Goal: Task Accomplishment & Management: Manage account settings

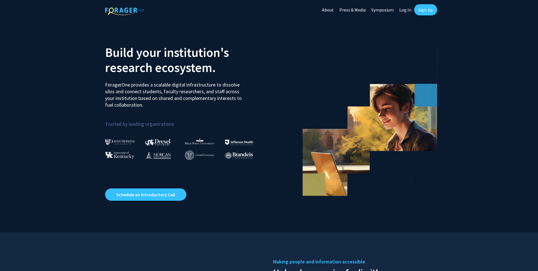
click at [405, 11] on link "Log In" at bounding box center [406, 10] width 18 height 20
select select
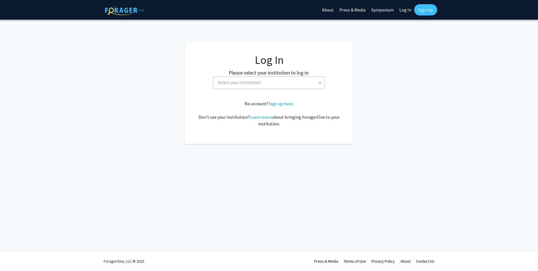
click at [258, 86] on span "Select your institution" at bounding box center [270, 82] width 109 height 11
type input "maryla"
select select "31"
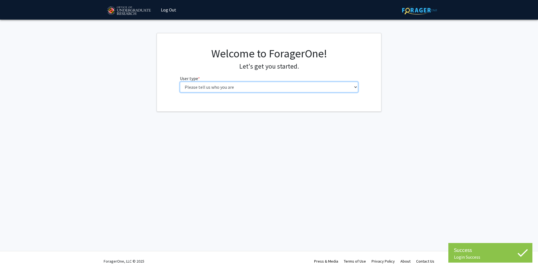
click at [214, 86] on select "Please tell us who you are Undergraduate Student Master's Student Doctoral Cand…" at bounding box center [269, 87] width 179 height 11
select select "5: faculty"
click at [180, 82] on select "Please tell us who you are Undergraduate Student Master's Student Doctoral Cand…" at bounding box center [269, 87] width 179 height 11
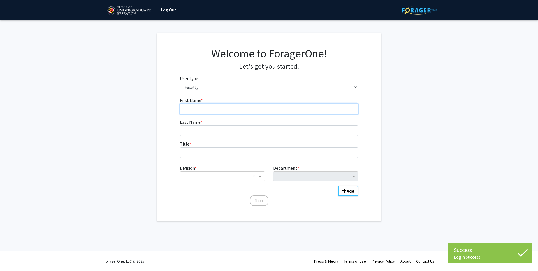
click at [228, 110] on input "First Name * required" at bounding box center [269, 109] width 179 height 11
type input "Nate"
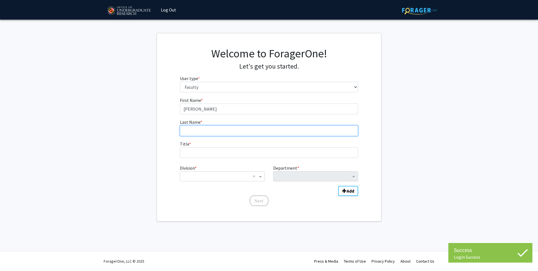
type input "Apathy"
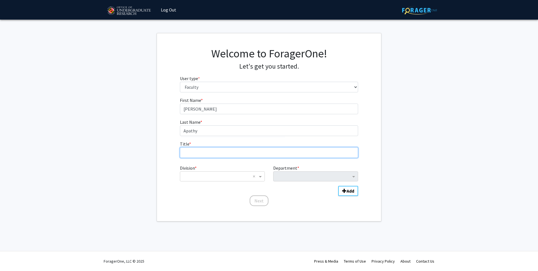
click at [215, 154] on input "Title * required" at bounding box center [269, 152] width 179 height 11
type input "Assistant Professor"
click at [231, 177] on input "Division" at bounding box center [217, 176] width 68 height 7
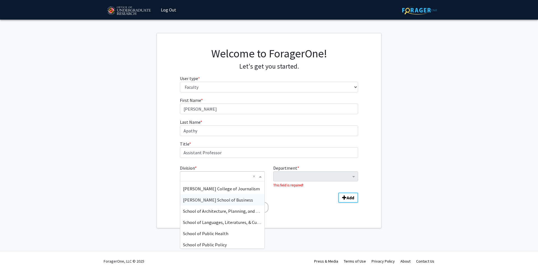
scroll to position [101, 0]
click at [222, 231] on span "School of Public Health" at bounding box center [205, 232] width 45 height 6
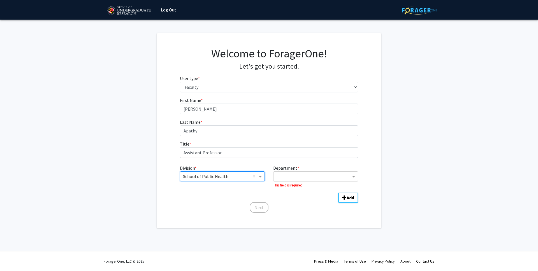
click at [288, 180] on input "Department" at bounding box center [313, 177] width 75 height 7
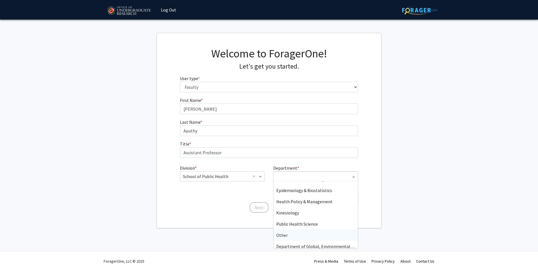
scroll to position [7, 0]
click at [305, 204] on span "Health Policy & Management" at bounding box center [304, 203] width 56 height 6
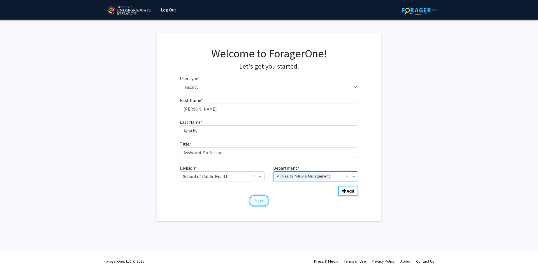
click at [260, 202] on button "Next" at bounding box center [259, 201] width 19 height 11
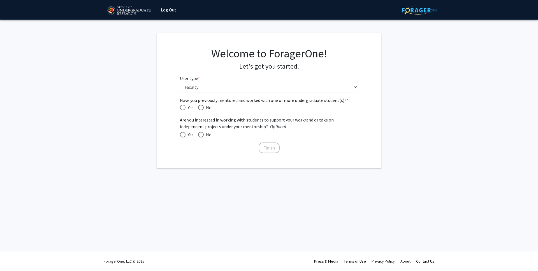
click at [190, 107] on span "Yes" at bounding box center [190, 107] width 8 height 7
click at [186, 107] on input "Yes" at bounding box center [183, 108] width 6 height 6
radio input "true"
click at [188, 135] on span "Yes" at bounding box center [190, 135] width 8 height 7
click at [186, 135] on input "Yes" at bounding box center [183, 135] width 6 height 6
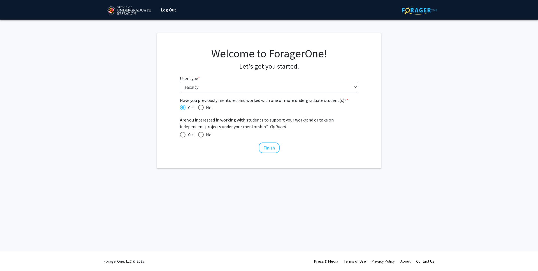
radio input "true"
click at [268, 148] on button "Finish" at bounding box center [269, 148] width 21 height 11
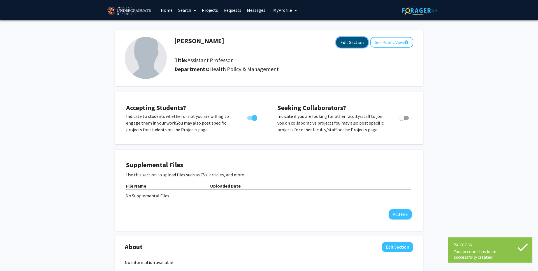
click at [356, 42] on button "Edit Section" at bounding box center [352, 42] width 32 height 10
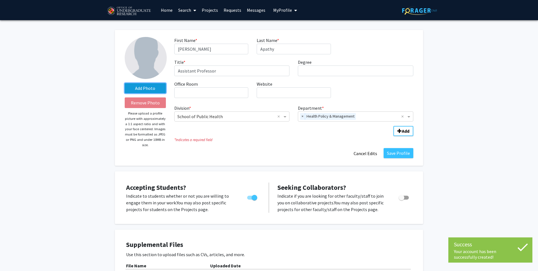
click at [145, 87] on label "Add Photo" at bounding box center [145, 88] width 41 height 10
click at [0, 0] on input "Add Photo" at bounding box center [0, 0] width 0 height 0
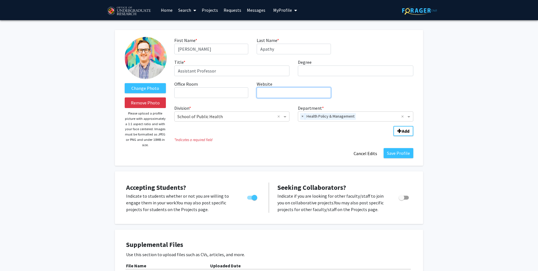
click at [277, 93] on input "Website required" at bounding box center [294, 92] width 74 height 11
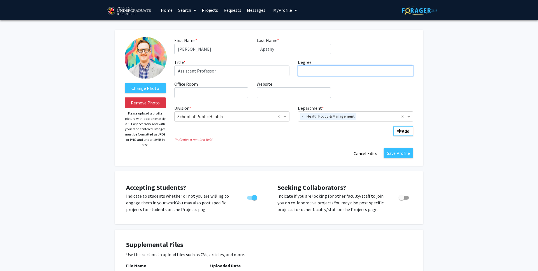
click at [307, 70] on input "Degree required" at bounding box center [356, 71] width 116 height 11
type input "PhD"
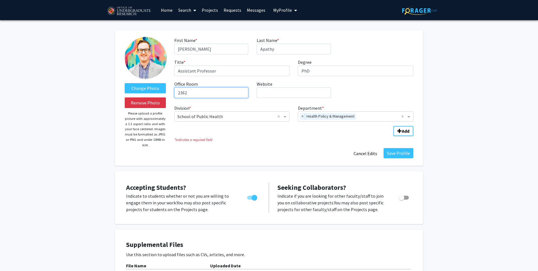
type input "2362"
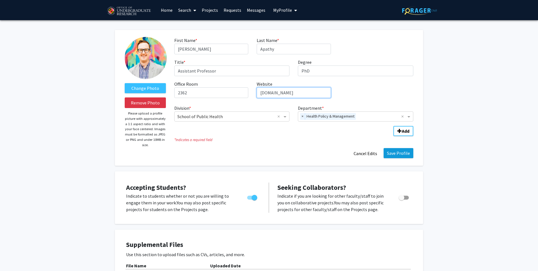
type input "www.nateapathy.com"
click at [403, 153] on button "Save Profile" at bounding box center [399, 153] width 30 height 10
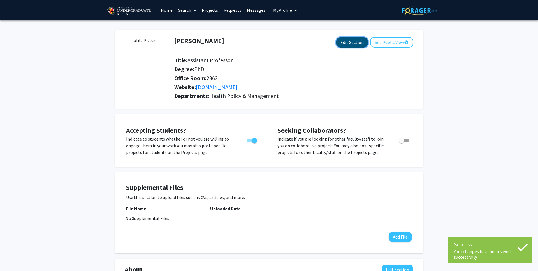
click at [353, 43] on button "Edit Section" at bounding box center [352, 42] width 32 height 10
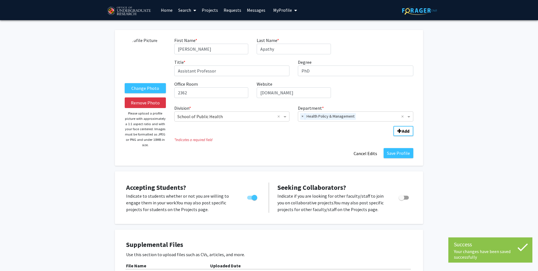
click at [152, 61] on img at bounding box center [146, 58] width 42 height 42
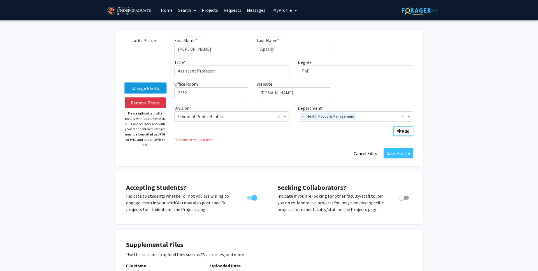
click at [150, 90] on label "Change Photo" at bounding box center [145, 88] width 41 height 10
click at [0, 0] on input "Change Photo" at bounding box center [0, 0] width 0 height 0
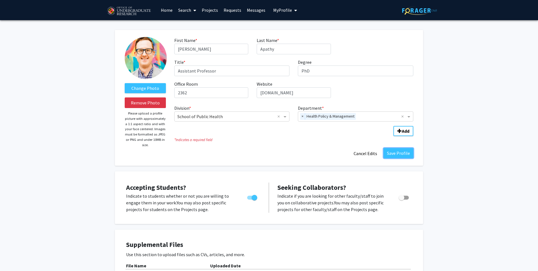
drag, startPoint x: 398, startPoint y: 157, endPoint x: 386, endPoint y: 151, distance: 13.7
click at [398, 157] on button "Save Profile" at bounding box center [399, 153] width 30 height 10
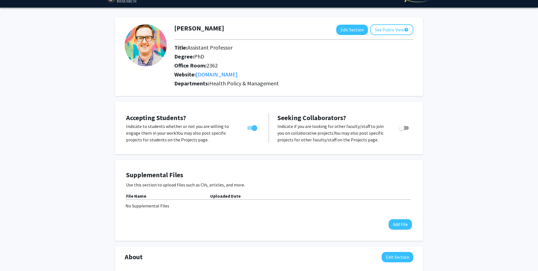
scroll to position [13, 0]
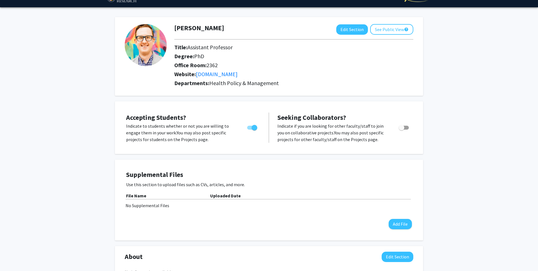
click at [402, 128] on span "Toggle" at bounding box center [402, 128] width 6 height 6
click at [402, 130] on input "Toggle" at bounding box center [402, 130] width 0 height 0
checkbox input "true"
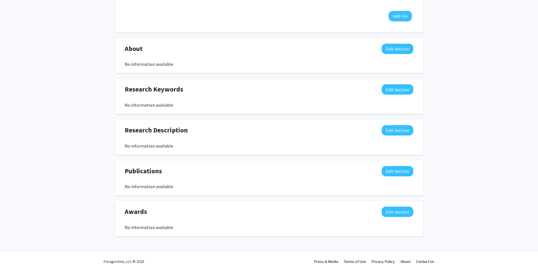
scroll to position [222, 0]
click at [398, 172] on button "Edit Section" at bounding box center [398, 171] width 32 height 10
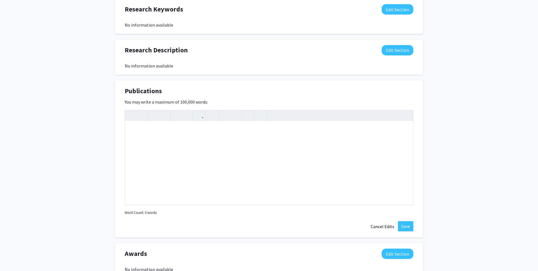
scroll to position [307, 0]
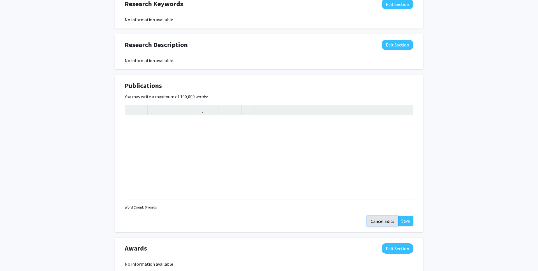
click at [383, 221] on button "Cancel Edits" at bounding box center [382, 221] width 31 height 11
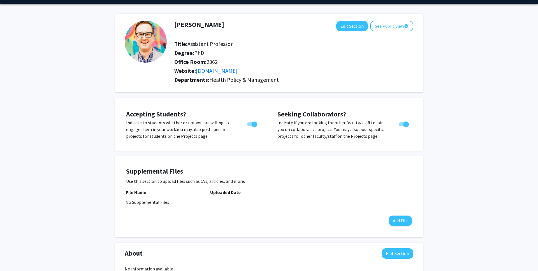
scroll to position [0, 0]
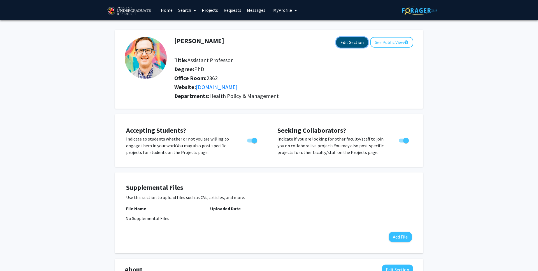
click at [358, 40] on button "Edit Section" at bounding box center [352, 42] width 32 height 10
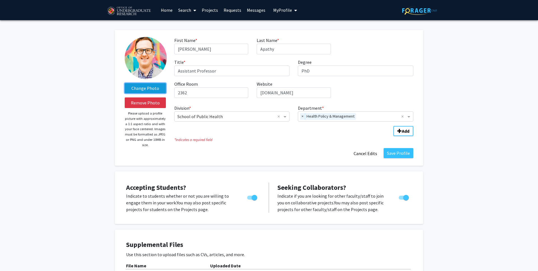
click at [147, 89] on label "Change Photo" at bounding box center [145, 88] width 41 height 10
click at [0, 0] on input "Change Photo" at bounding box center [0, 0] width 0 height 0
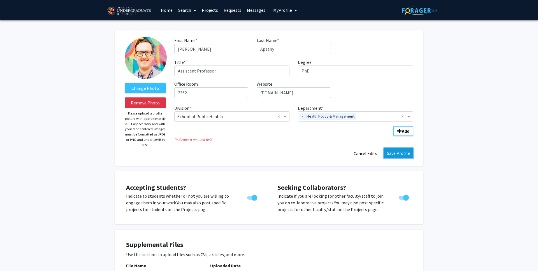
click at [389, 154] on button "Save Profile" at bounding box center [399, 153] width 30 height 10
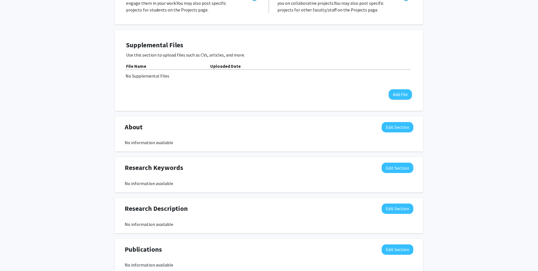
scroll to position [162, 0]
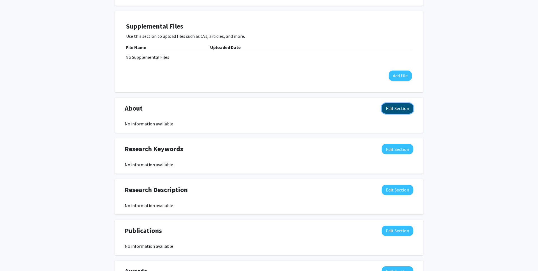
click at [394, 109] on button "Edit Section" at bounding box center [398, 108] width 32 height 10
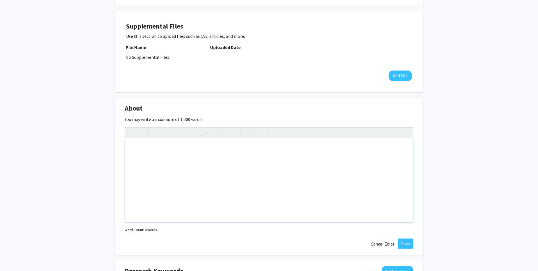
click at [193, 152] on div "Note to users with screen readers: Please deactivate our accessibility plugin f…" at bounding box center [269, 181] width 288 height 84
paste div "Note to users with screen readers: Please deactivate our accessibility plugin f…"
type textarea "<p>I'm an Assistant Professor of Health Policy &amp; Management at The Universi…"
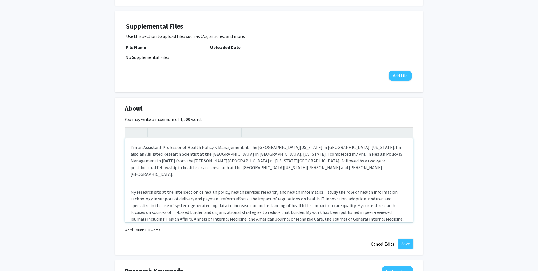
click at [197, 176] on div "I'm an Assistant Professor of Health Policy & Management at The University of M…" at bounding box center [269, 181] width 288 height 84
type textarea "<p>I'm an Assistant Professor of Health Policy &amp; Management at The Universi…"
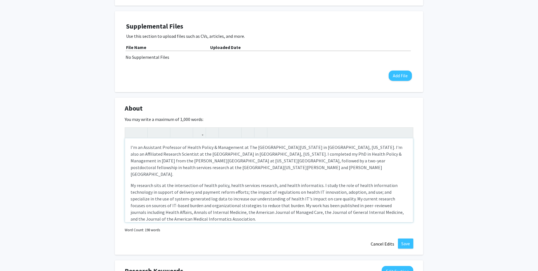
scroll to position [3, 0]
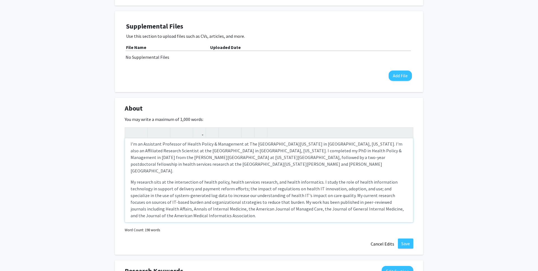
click at [305, 207] on p "My research sits at the intersection of health policy, health services research…" at bounding box center [269, 199] width 277 height 40
click at [410, 243] on button "Save" at bounding box center [405, 244] width 15 height 10
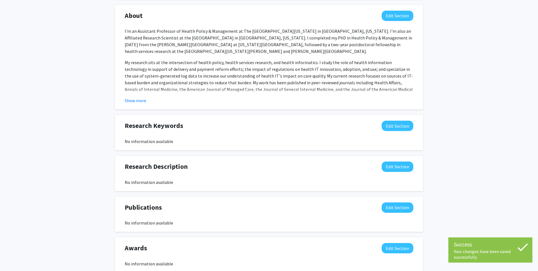
scroll to position [256, 0]
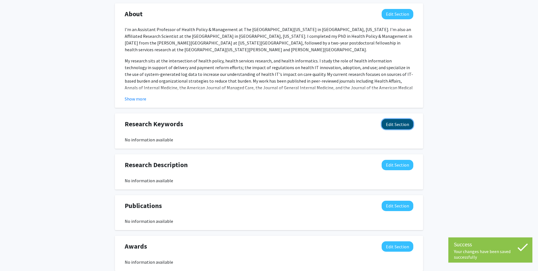
click at [395, 123] on button "Edit Section" at bounding box center [398, 124] width 32 height 10
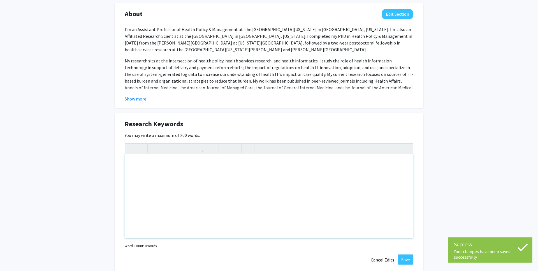
click at [247, 187] on div "Note to users with screen readers: Please deactivate our accessibility plugin f…" at bounding box center [269, 196] width 288 height 84
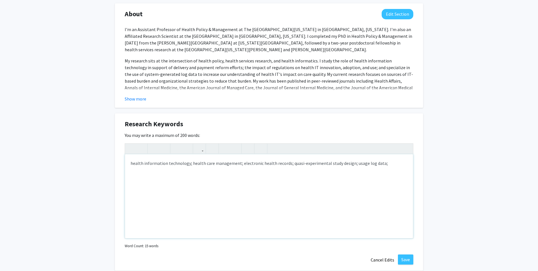
click at [286, 163] on div "health information technology; health care management; electronic health record…" at bounding box center [269, 196] width 288 height 84
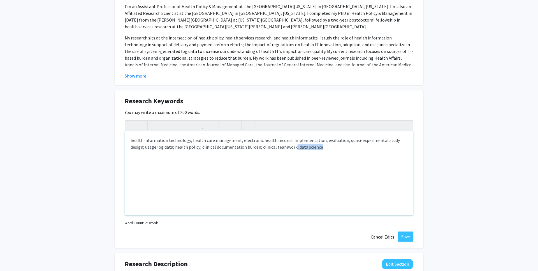
drag, startPoint x: 311, startPoint y: 146, endPoint x: 278, endPoint y: 147, distance: 32.8
click at [278, 147] on div "health information technology; health care management; electronic health record…" at bounding box center [269, 174] width 288 height 84
type textarea "health information technology; health care management; electronic health record…"
click at [405, 238] on button "Save" at bounding box center [405, 237] width 15 height 10
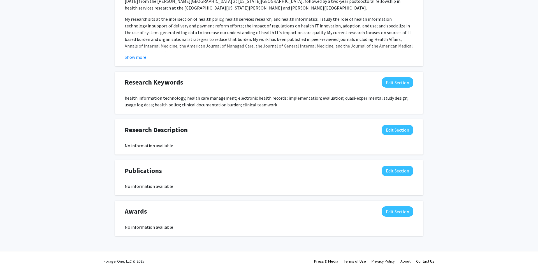
scroll to position [220, 0]
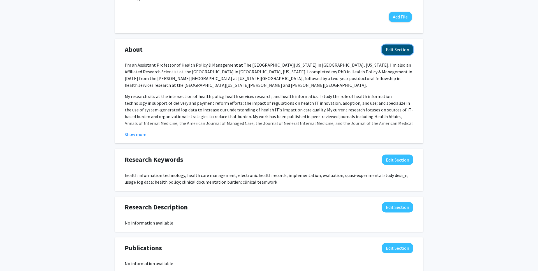
click at [391, 50] on button "Edit Section" at bounding box center [398, 50] width 32 height 10
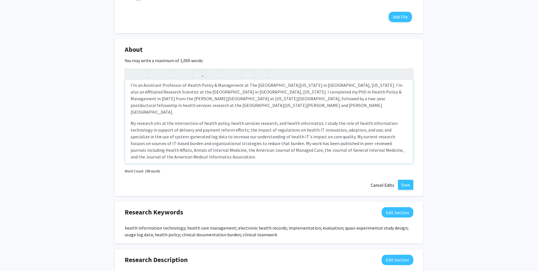
click at [350, 109] on div "I'm an Assistant Professor of Health Policy & Management at The University of M…" at bounding box center [269, 122] width 288 height 84
click at [348, 105] on p "I'm an Assistant Professor of Health Policy & Management at The University of M…" at bounding box center [269, 99] width 277 height 34
click at [210, 148] on p "My research sits at the intersection of health policy, health services research…" at bounding box center [269, 140] width 277 height 40
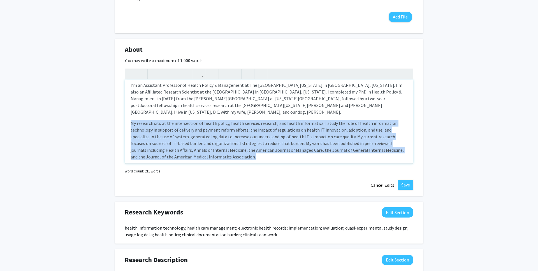
click at [210, 148] on p "My research sits at the intersection of health policy, health services research…" at bounding box center [269, 140] width 277 height 40
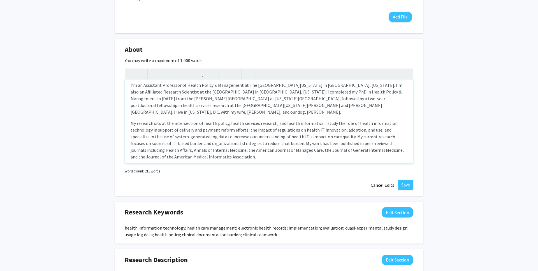
scroll to position [0, 0]
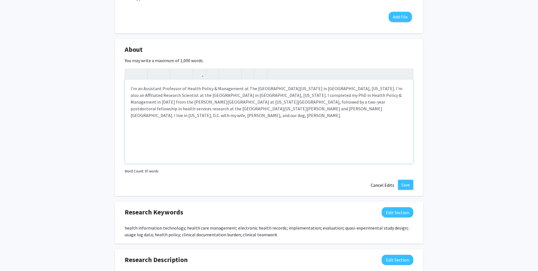
drag, startPoint x: 337, startPoint y: 110, endPoint x: 337, endPoint y: 113, distance: 3.1
click at [337, 110] on p "I'm an Assistant Professor of Health Policy & Management at The University of M…" at bounding box center [269, 102] width 277 height 34
type textarea "<p>I'm an Assistant Professor of Health Policy &amp; Management at The Universi…"
click at [402, 189] on button "Save" at bounding box center [405, 185] width 15 height 10
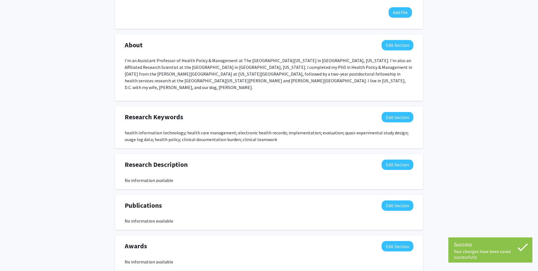
scroll to position [226, 0]
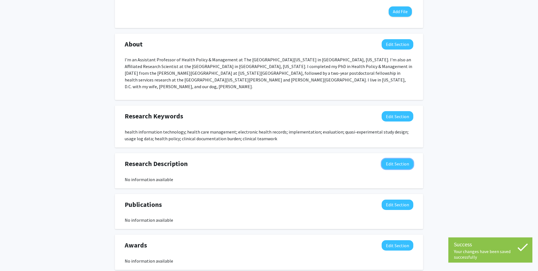
drag, startPoint x: 402, startPoint y: 164, endPoint x: 374, endPoint y: 179, distance: 31.6
click at [402, 164] on button "Edit Section" at bounding box center [398, 164] width 32 height 10
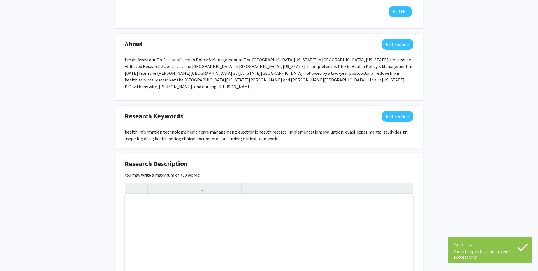
click at [219, 202] on div "Note to users with screen readers: Please deactivate our accessibility plugin f…" at bounding box center [269, 236] width 288 height 84
paste div "Note to users with screen readers: Please deactivate our accessibility plugin f…"
type textarea "<p>My research sits at the intersection of health policy, health services resea…"
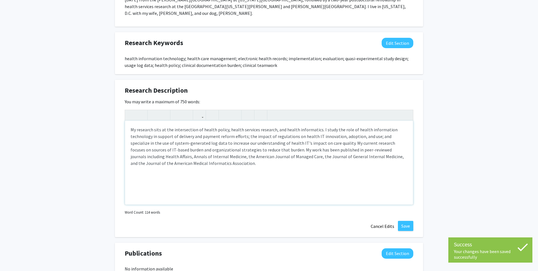
scroll to position [300, 0]
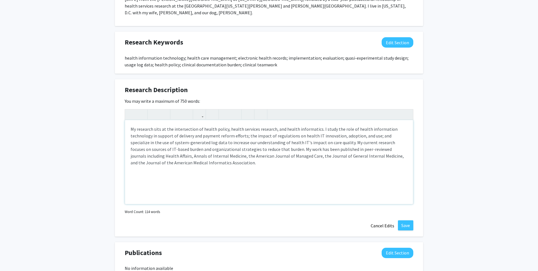
click at [178, 143] on p "My research sits at the intersection of health policy, health services research…" at bounding box center [269, 146] width 277 height 40
click at [230, 141] on p "My research sits at the intersection of health policy, health services research…" at bounding box center [269, 146] width 277 height 40
click at [206, 148] on p "My research sits at the intersection of health policy, health services research…" at bounding box center [269, 146] width 277 height 40
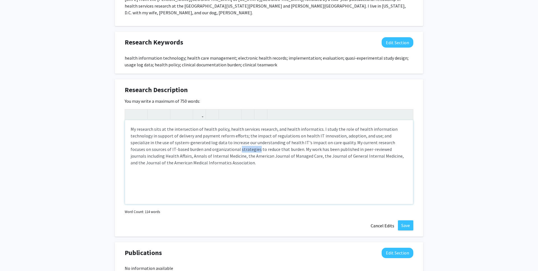
click at [206, 148] on p "My research sits at the intersection of health policy, health services research…" at bounding box center [269, 146] width 277 height 40
click at [223, 149] on p "My research sits at the intersection of health policy, health services research…" at bounding box center [269, 146] width 277 height 40
click at [236, 150] on p "My research sits at the intersection of health policy, health services research…" at bounding box center [269, 146] width 277 height 40
click at [312, 149] on p "My research sits at the intersection of health policy, health services research…" at bounding box center [269, 146] width 277 height 40
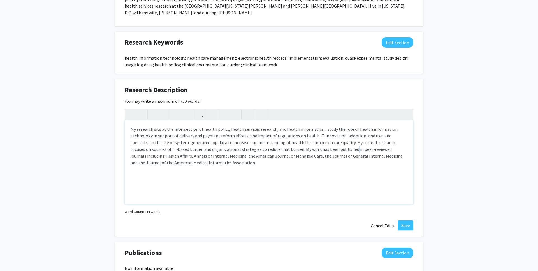
click at [312, 149] on p "My research sits at the intersection of health policy, health services research…" at bounding box center [269, 146] width 277 height 40
click at [327, 150] on p "My research sits at the intersection of health policy, health services research…" at bounding box center [269, 146] width 277 height 40
click at [325, 163] on p "My research sits at the intersection of health policy, health services research…" at bounding box center [269, 146] width 277 height 40
click at [406, 151] on p "My research sits at the intersection of health policy, health services research…" at bounding box center [269, 146] width 277 height 40
type textarea "<p>My research sits at the intersection of health policy, health services resea…"
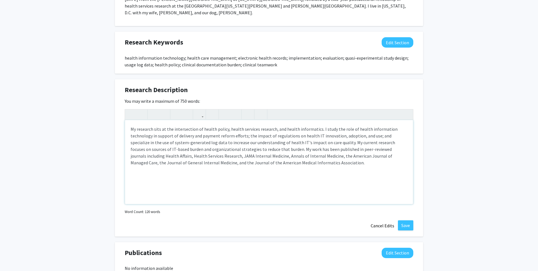
click at [312, 165] on p "My research sits at the intersection of health policy, health services research…" at bounding box center [269, 146] width 277 height 40
click at [404, 223] on button "Save" at bounding box center [405, 226] width 15 height 10
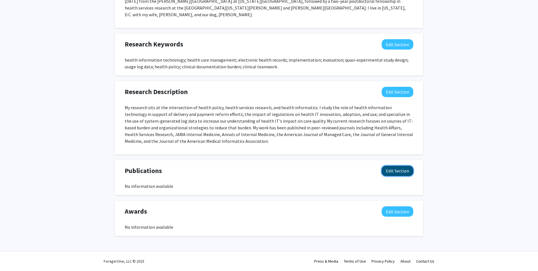
click at [406, 172] on button "Edit Section" at bounding box center [398, 171] width 32 height 10
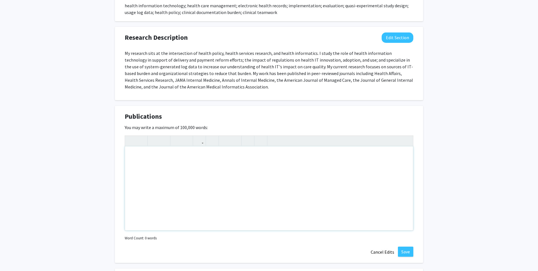
click at [180, 164] on div "Note to users with screen readers: Please deactivate our accessibility plugin f…" at bounding box center [269, 189] width 288 height 84
paste div "Note to users with screen readers: Please deactivate our accessibility plugin f…"
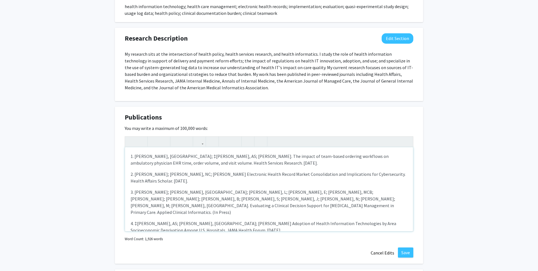
type textarea "<p>1. Apathy, NC; ‡Yan, AS; Holmgren, AJ. The impact of team-based ordering wor…"
click at [160, 157] on p "1. Apathy, NC; ‡Yan, AS; Holmgren, AJ. The impact of team-based ordering workfl…" at bounding box center [269, 159] width 277 height 13
click at [137, 220] on p "4. ‡Yan, AS; Apathy, NC; Chen, J. Adoption of Health Information Technologies b…" at bounding box center [269, 226] width 277 height 13
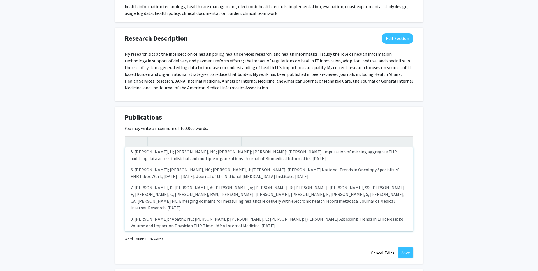
scroll to position [90, 0]
click at [164, 215] on p "8. Holmgren, AJ; *Apathy, NC; Rotenstein, LR; Sinsky, C; Bates, DW; Adler-Milst…" at bounding box center [269, 221] width 277 height 13
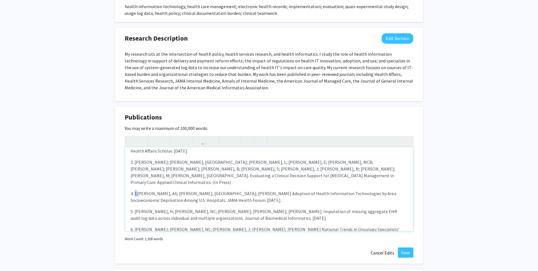
scroll to position [0, 0]
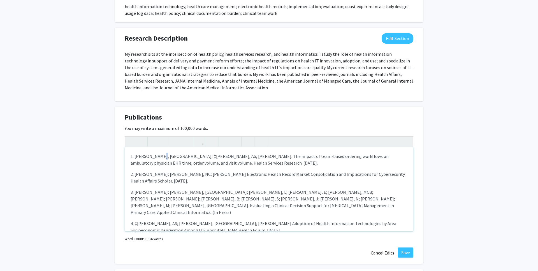
click at [159, 159] on p "1. Apathy, NC; ‡Yan, AS; Holmgren, AJ. The impact of team-based ordering workfl…" at bounding box center [269, 159] width 277 height 13
click at [158, 157] on p "1. Apathy, NC; ‡Yan, AS; Holmgren, AJ. The impact of team-based ordering workfl…" at bounding box center [269, 159] width 277 height 13
copy p "‡"
click at [131, 150] on div "1. Apathy, NC; ‡Yan, AS; Holmgren, AJ. The impact of team-based ordering workfl…" at bounding box center [269, 189] width 288 height 84
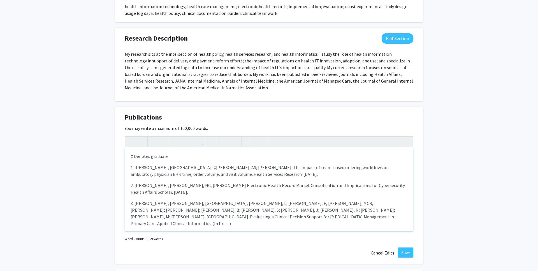
click at [162, 156] on p "‡ Denotes graduate" at bounding box center [269, 156] width 277 height 7
click at [189, 182] on p "2. Holmgren, AJ; Apathy, NC; Kanter, G. Electronic Health Record Market Consoli…" at bounding box center [269, 188] width 277 height 13
click at [194, 158] on p "‡ Denotes mentee coauthor; * Denotes shared first authorship" at bounding box center [269, 157] width 277 height 7
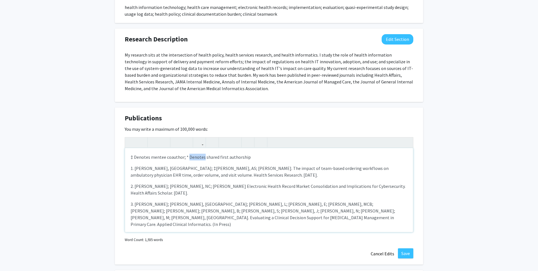
click at [194, 158] on p "‡ Denotes mentee coauthor; * Denotes shared first authorship" at bounding box center [269, 157] width 277 height 7
click at [163, 143] on icon "button" at bounding box center [164, 142] width 5 height 9
click at [168, 158] on em "‡ Denotes mentee coauthor; * Denotes shared first authorship" at bounding box center [186, 157] width 111 height 6
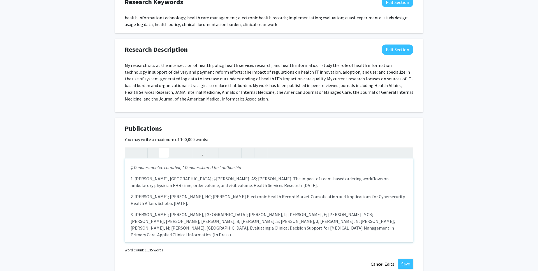
scroll to position [339, 0]
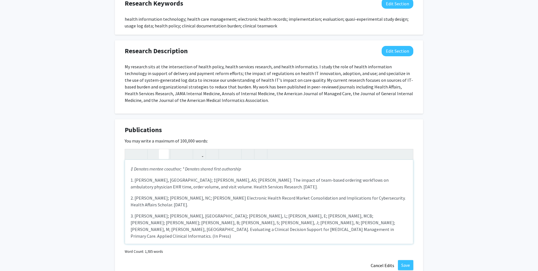
click at [252, 171] on p "‡ Denotes mentee coauthor; * Denotes shared first authorship" at bounding box center [269, 169] width 277 height 7
type textarea "<p><em>‡ Denotes mentee coauthor; * Denotes shared first authorship (list as of…"
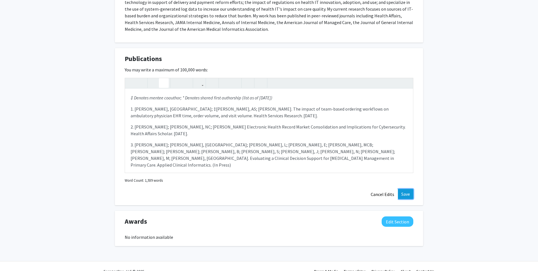
click at [405, 193] on button "Save" at bounding box center [405, 194] width 15 height 10
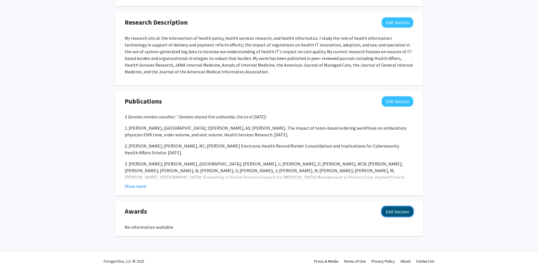
click at [401, 211] on button "Edit Section" at bounding box center [398, 212] width 32 height 10
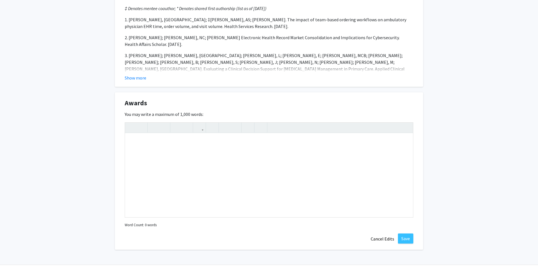
scroll to position [477, 0]
click at [158, 146] on div "Note to users with screen readers: Please deactivate our accessibility plugin f…" at bounding box center [269, 174] width 288 height 84
paste div "Note to users with screen readers: Please deactivate our accessibility plugin f…"
type textarea "<p>Active Funding and Grants </p> <p>Health Information Exchange Outcomes Resea…"
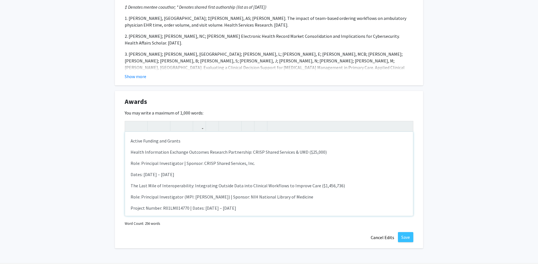
click at [159, 142] on p "Active Funding and Grants" at bounding box center [269, 141] width 277 height 7
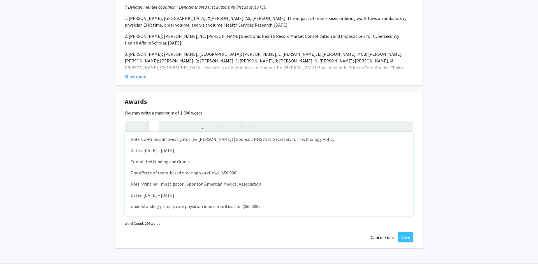
scroll to position [125, 0]
click at [165, 161] on p "Completed Funding and Grants" at bounding box center [269, 161] width 277 height 7
click at [133, 162] on strong "Completed Funding and Grants" at bounding box center [162, 162] width 63 height 6
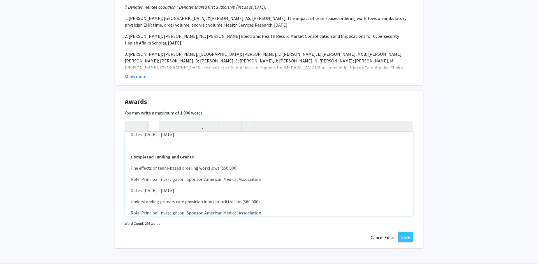
scroll to position [148, 0]
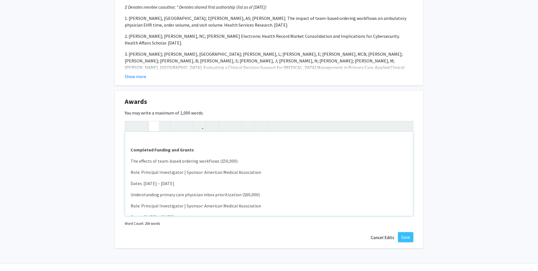
click at [145, 170] on p "Role: Principal Investigator | Sponsor: American Medical Association" at bounding box center [269, 172] width 277 height 7
click at [130, 171] on div "Active Funding and Grants  Health Information Exchange Outcomes Research Part…" at bounding box center [269, 174] width 288 height 84
click at [144, 170] on p "Role: Principal Investigator | Sponsor: American Medical Association" at bounding box center [269, 172] width 277 height 7
click at [154, 167] on div "Active Funding and Grants  Health Information Exchange Outcomes Research Part…" at bounding box center [269, 174] width 288 height 84
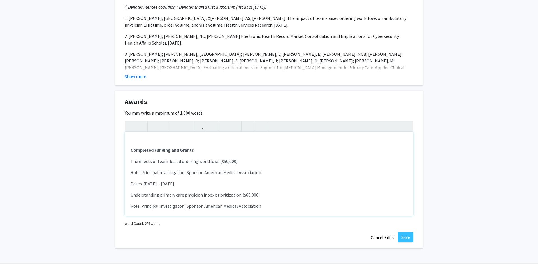
scroll to position [158, 0]
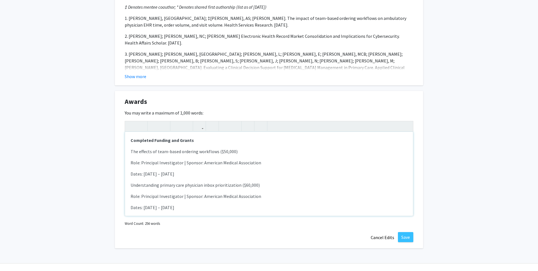
click at [153, 152] on p "The effects of team-based ordering workflows ($50,000)" at bounding box center [269, 151] width 277 height 7
click at [155, 185] on p "Understanding primary care physician inbox prioritization ($60,000)" at bounding box center [269, 185] width 277 height 7
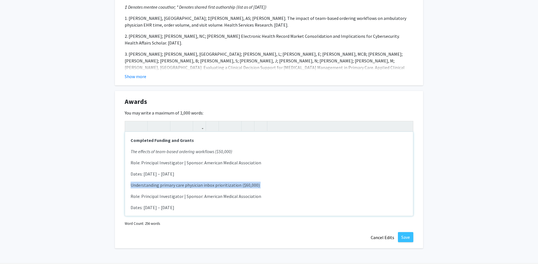
click at [155, 185] on p "Understanding primary care physician inbox prioritization ($60,000)" at bounding box center [269, 185] width 277 height 7
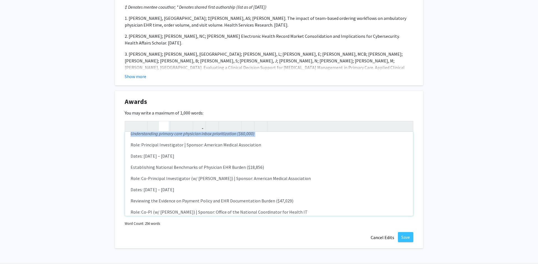
scroll to position [209, 0]
click at [160, 167] on p "Establishing National Benchmarks of Physician EHR Burden ($18,856)" at bounding box center [269, 167] width 277 height 7
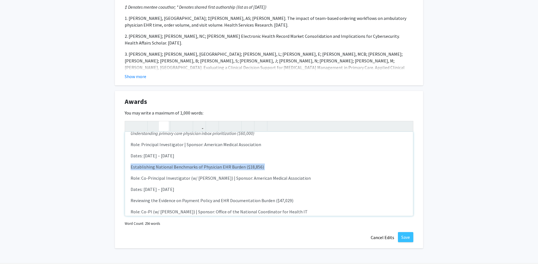
click at [160, 167] on p "Establishing National Benchmarks of Physician EHR Burden ($18,856)" at bounding box center [269, 167] width 277 height 7
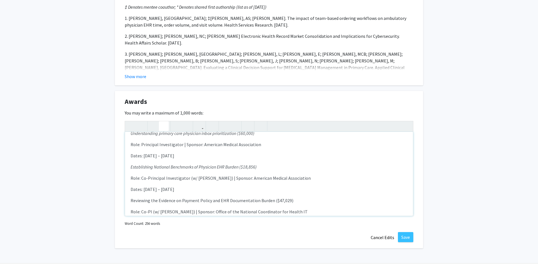
click at [157, 201] on p "Reviewing the Evidence on Payment Policy and EHR Documentation Burden ($47,029)" at bounding box center [269, 200] width 277 height 7
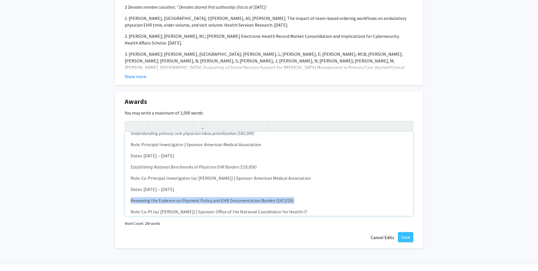
click at [157, 201] on p "Reviewing the Evidence on Payment Policy and EHR Documentation Burden ($47,029)" at bounding box center [269, 200] width 277 height 7
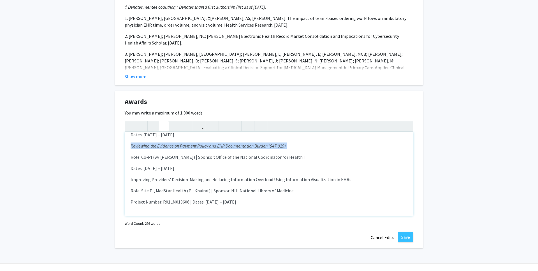
scroll to position [264, 0]
click at [169, 177] on p "Improving Providers’ Decision-Making and Reducing Information Overload Using In…" at bounding box center [269, 179] width 277 height 7
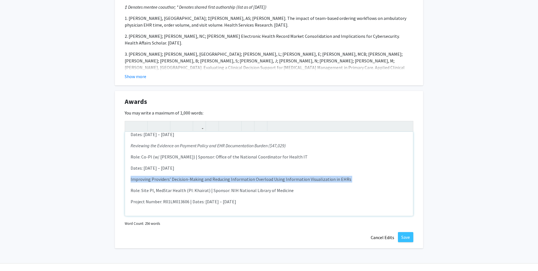
click at [169, 177] on p "Improving Providers’ Decision-Making and Reducing Information Overload Using In…" at bounding box center [269, 179] width 277 height 7
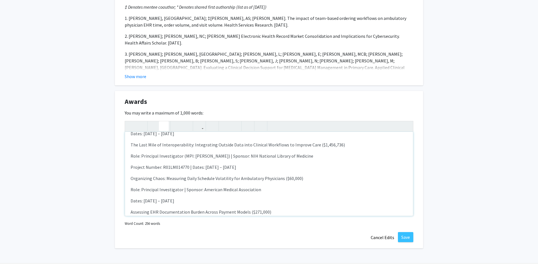
scroll to position [0, 0]
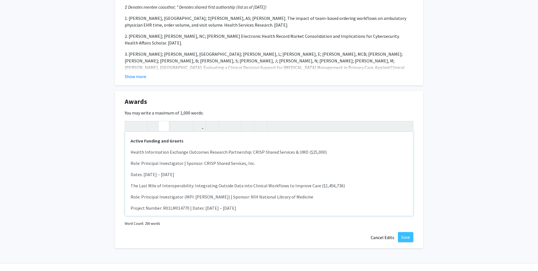
click at [161, 154] on p "Health Information Exchange Outcomes Research Partnership: CRISP Shared Service…" at bounding box center [269, 152] width 277 height 7
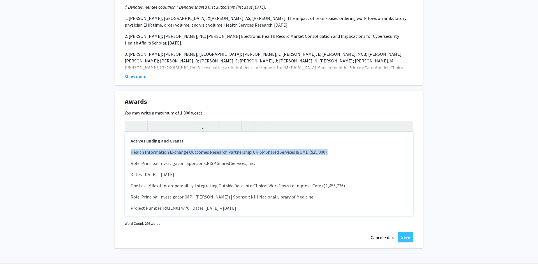
click at [161, 154] on p "Health Information Exchange Outcomes Research Partnership: CRISP Shared Service…" at bounding box center [269, 152] width 277 height 7
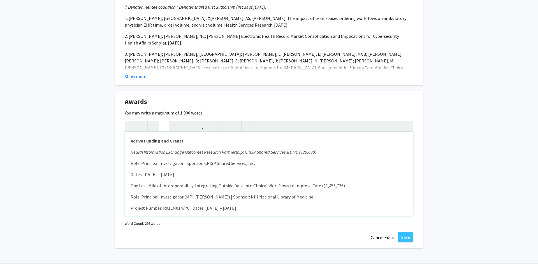
click at [163, 186] on p "The Last Mile of Interoperability: Integrating Outside Data into Clinical Workf…" at bounding box center [269, 186] width 277 height 7
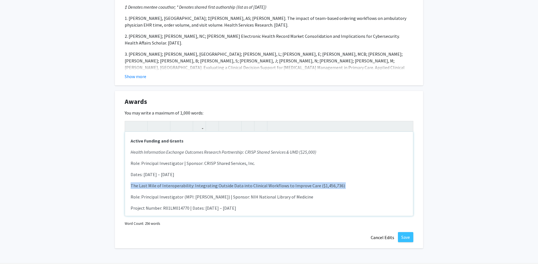
click at [163, 186] on p "The Last Mile of Interoperability: Integrating Outside Data into Clinical Workf…" at bounding box center [269, 186] width 277 height 7
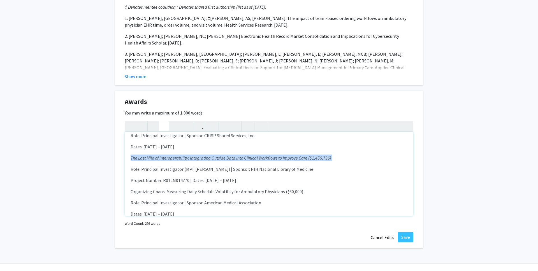
scroll to position [28, 0]
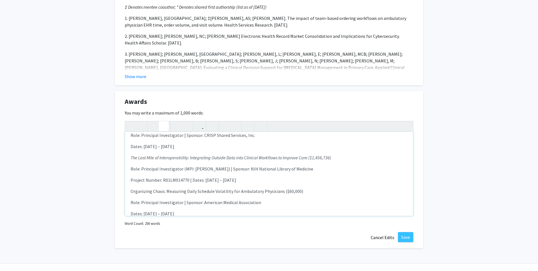
click at [166, 192] on p "Organizing Chaos: Measuring Daily Schedule Volatility for Ambulatory Physicians…" at bounding box center [269, 191] width 277 height 7
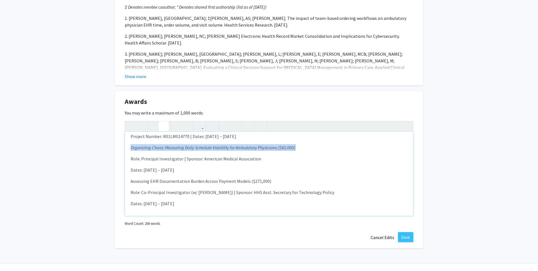
scroll to position [73, 0]
click at [163, 181] on p "Assessing EHR Documentation Burden Across Payment Models ($271,000)" at bounding box center [269, 180] width 277 height 7
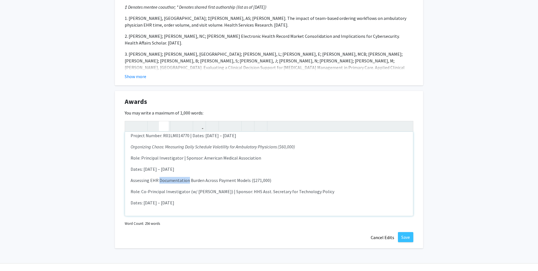
click at [163, 181] on p "Assessing EHR Documentation Burden Across Payment Models ($271,000)" at bounding box center [269, 180] width 277 height 7
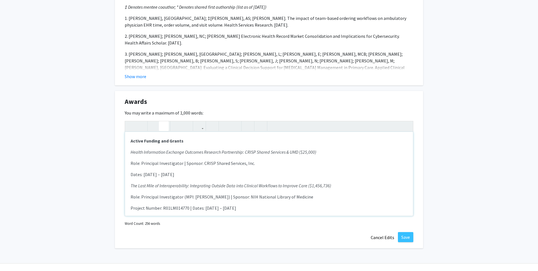
scroll to position [467, 0]
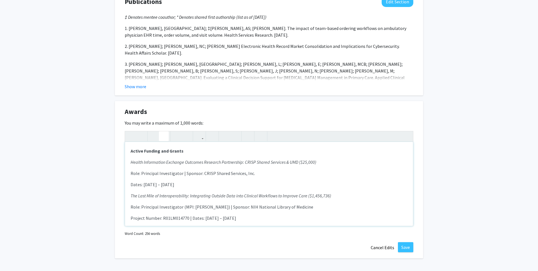
click at [132, 174] on p "Role: Principal Investigator | Sponsor: CRISP Shared Services, Inc." at bounding box center [269, 173] width 277 height 7
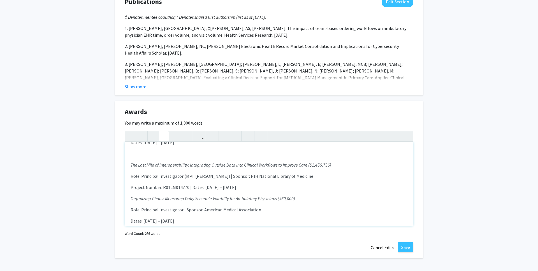
scroll to position [43, 0]
click at [130, 199] on div "Active Funding and Grants  Health Information Exchange Outcomes Research Part…" at bounding box center [269, 184] width 288 height 84
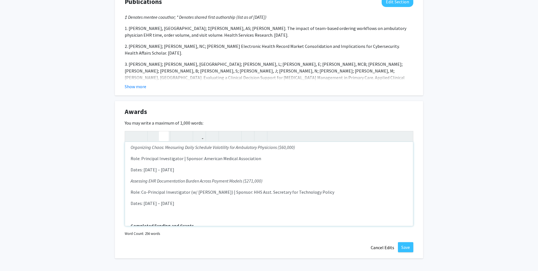
scroll to position [106, 0]
drag, startPoint x: 130, startPoint y: 180, endPoint x: 144, endPoint y: 182, distance: 14.7
click at [130, 180] on div "Active Funding and Grants  Health Information Exchange Outcomes Research Part…" at bounding box center [269, 184] width 288 height 84
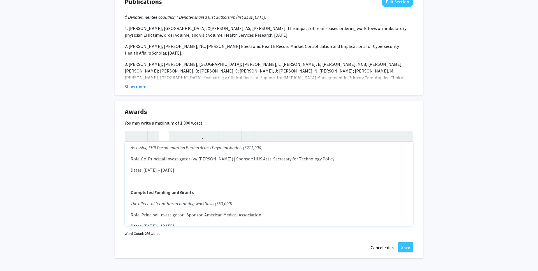
scroll to position [170, 0]
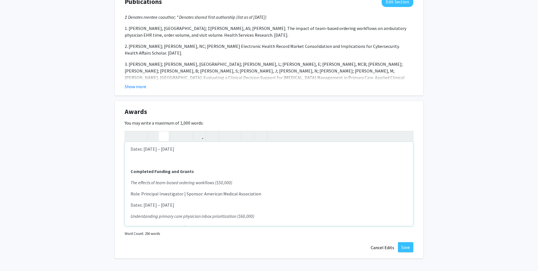
click at [143, 163] on p "Note to users with screen readers: Please deactivate our accessibility plugin f…" at bounding box center [269, 160] width 277 height 7
click at [132, 215] on em "Understanding primary care physician inbox prioritization ($60,000)" at bounding box center [193, 217] width 124 height 6
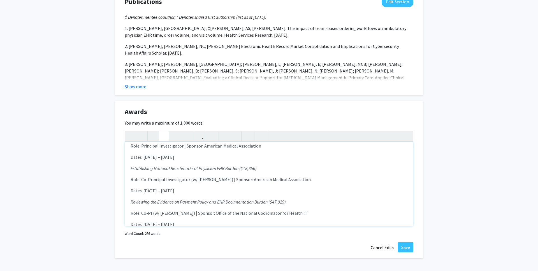
scroll to position [265, 0]
click at [130, 167] on div "Active Funding and Grants  Health Information Exchange Outcomes Research Part…" at bounding box center [269, 184] width 288 height 84
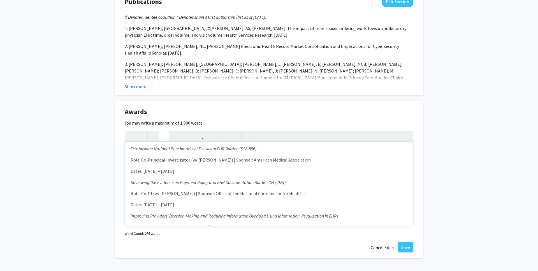
scroll to position [310, 0]
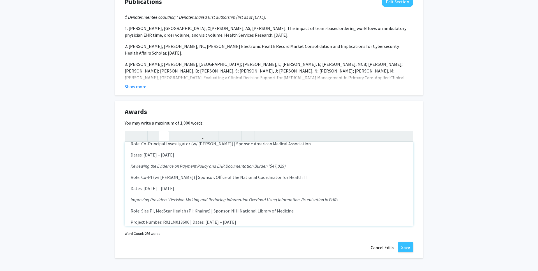
click at [132, 167] on em "Reviewing the Evidence on Payment Policy and EHR Documentation Burden ($47,029)" at bounding box center [208, 166] width 155 height 6
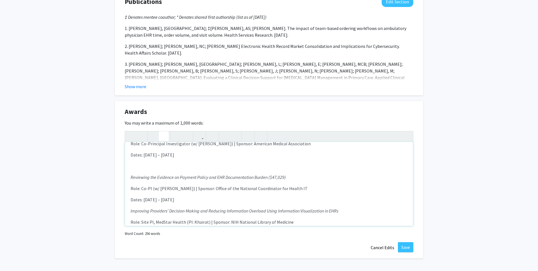
scroll to position [325, 0]
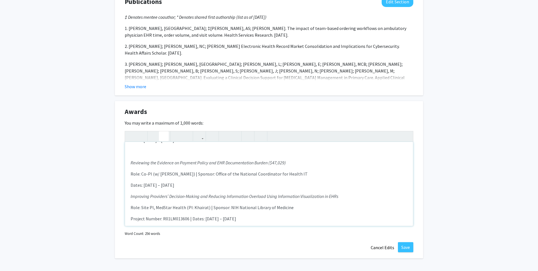
click at [131, 197] on em "Improving Providers’ Decision-Making and Reducing Information Overload Using In…" at bounding box center [235, 197] width 208 height 6
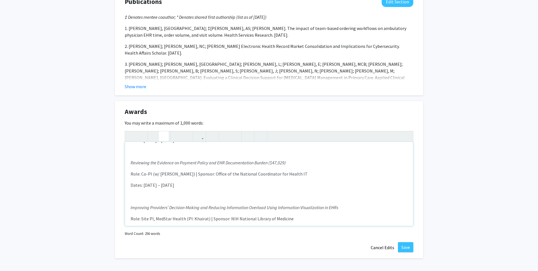
type textarea "<p><strong>Active Funding and Grants </strong></p><p><strong> </strong></p><p><…"
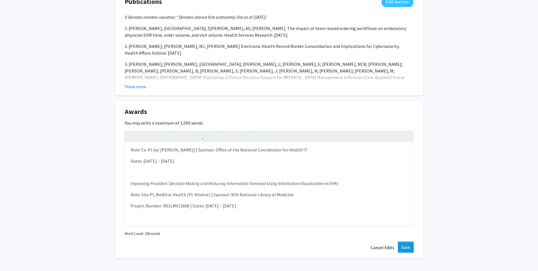
click at [405, 248] on button "Save" at bounding box center [405, 248] width 15 height 10
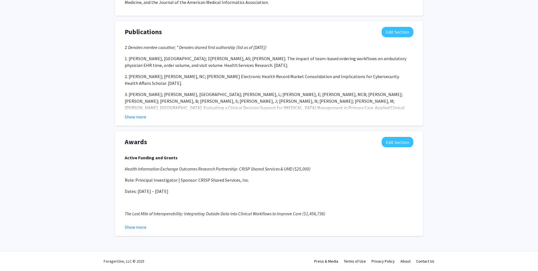
scroll to position [430, 0]
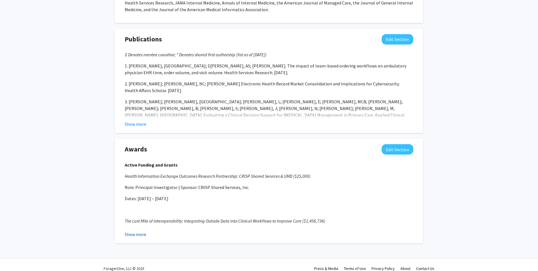
click at [142, 235] on button "Show more" at bounding box center [136, 234] width 22 height 7
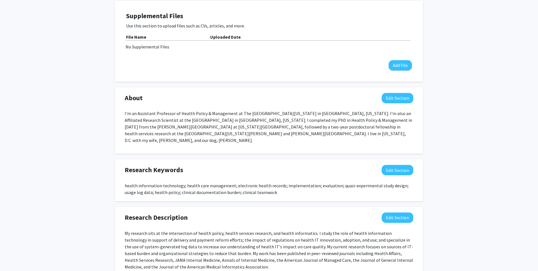
scroll to position [172, 0]
click at [402, 65] on button "Add File" at bounding box center [400, 66] width 23 height 10
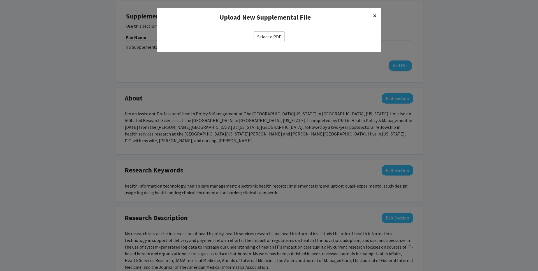
click at [373, 16] on button "×" at bounding box center [375, 16] width 13 height 16
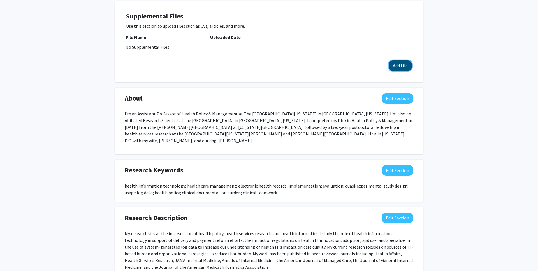
click at [394, 66] on button "Add File" at bounding box center [400, 66] width 23 height 10
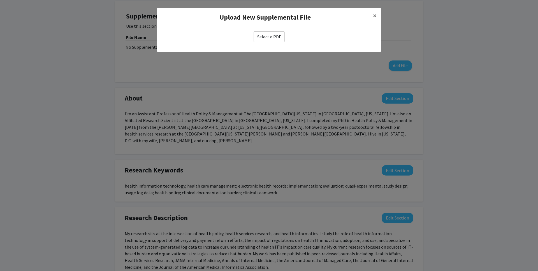
click at [275, 36] on label "Select a PDF" at bounding box center [269, 36] width 31 height 11
click at [0, 0] on input "Select a PDF" at bounding box center [0, 0] width 0 height 0
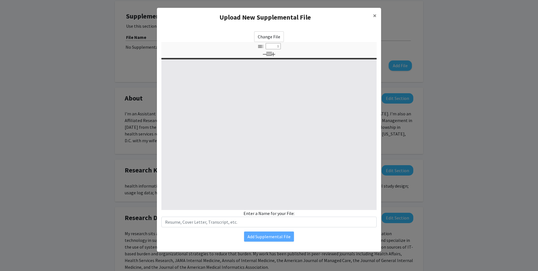
select select "custom"
type input "0"
select select "custom"
type input "1"
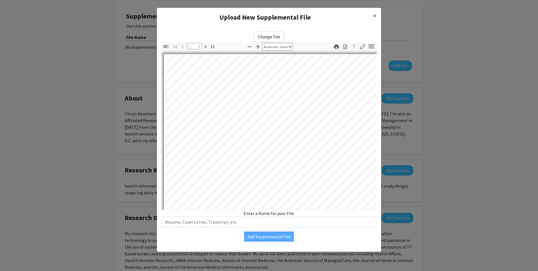
select select "auto"
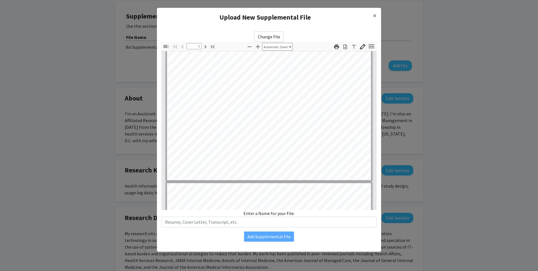
scroll to position [138, 0]
click at [270, 36] on label "Change File" at bounding box center [269, 36] width 30 height 11
click at [0, 0] on input "Change File" at bounding box center [0, 0] width 0 height 0
click at [270, 36] on label "Change File" at bounding box center [269, 36] width 30 height 11
click at [0, 0] on input "Change File" at bounding box center [0, 0] width 0 height 0
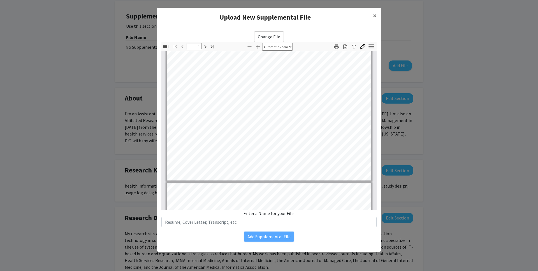
type input "0"
select select "custom"
type input "1"
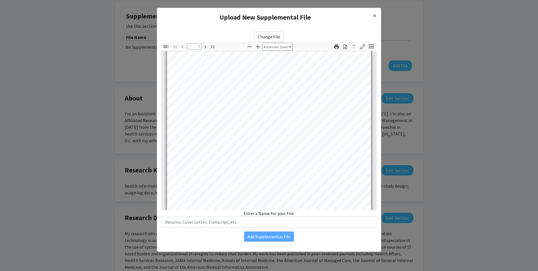
select select "auto"
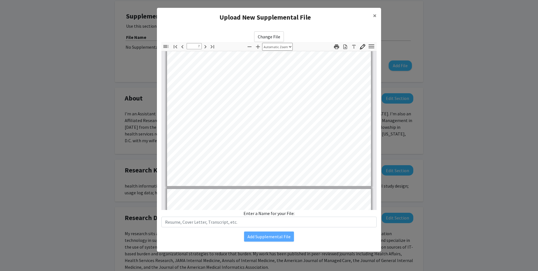
type input "8"
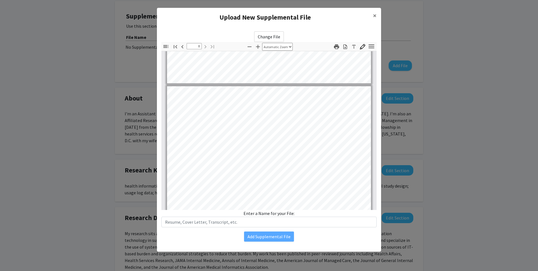
scroll to position [1981, 0]
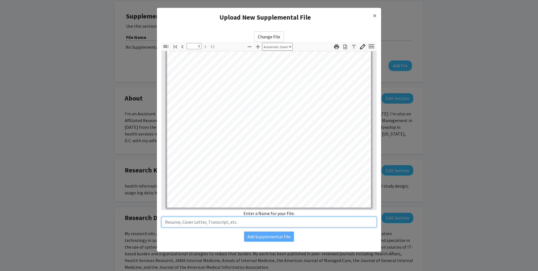
click at [223, 222] on input "text" at bounding box center [269, 222] width 215 height 11
type input "CV 9-9-25"
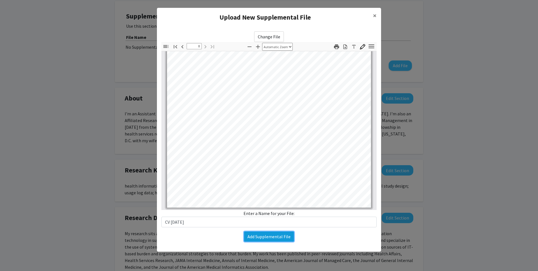
click at [276, 238] on button "Add Supplemental File" at bounding box center [269, 237] width 50 height 10
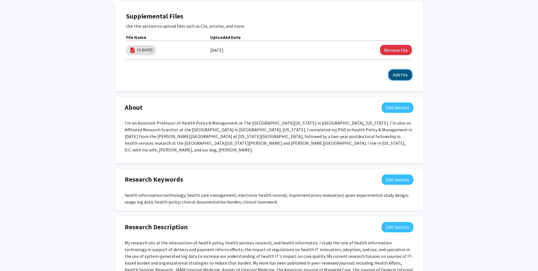
click at [402, 74] on button "Add File" at bounding box center [400, 75] width 23 height 10
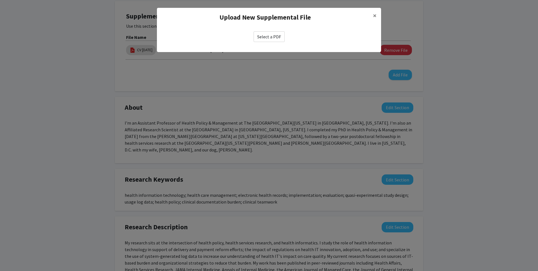
click at [267, 37] on label "Select a PDF" at bounding box center [269, 36] width 31 height 11
click at [0, 0] on input "Select a PDF" at bounding box center [0, 0] width 0 height 0
select select "custom"
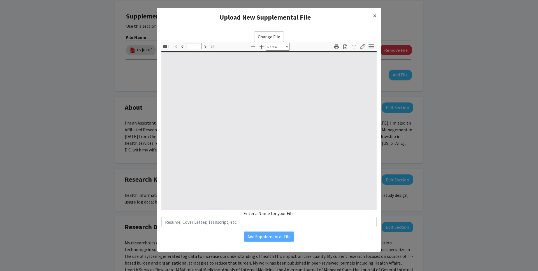
type input "0"
select select "custom"
type input "1"
select select "auto"
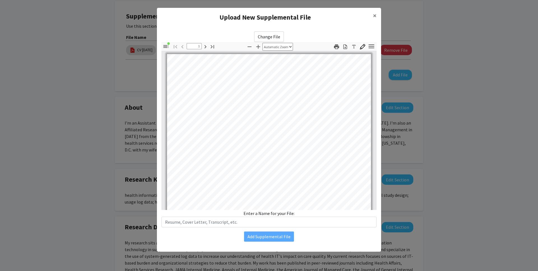
scroll to position [0, 0]
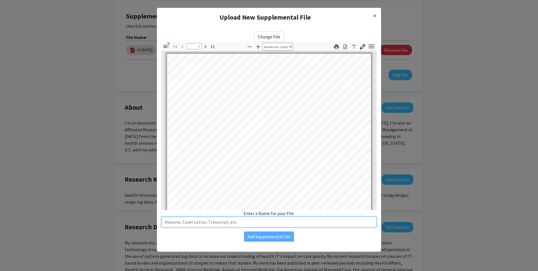
click at [225, 223] on input "text" at bounding box center [269, 222] width 215 height 11
type input "T"
click at [250, 222] on input "Impact of Team-Based Ordering HSR Sept52025" at bounding box center [269, 222] width 215 height 11
click at [265, 223] on input "Impact of Team-Based Ordering HSR Sept 5 2025" at bounding box center [269, 222] width 215 height 11
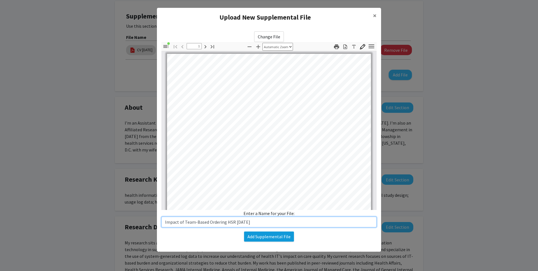
type input "Impact of Team-Based Ordering HSR Sept 5 2025"
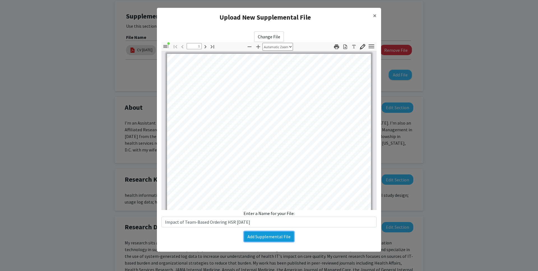
click at [275, 235] on button "Add Supplemental File" at bounding box center [269, 237] width 50 height 10
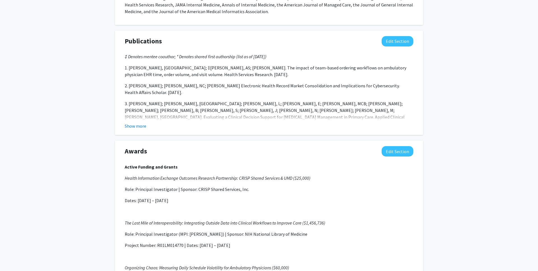
scroll to position [455, 0]
click at [138, 126] on button "Show more" at bounding box center [136, 126] width 22 height 7
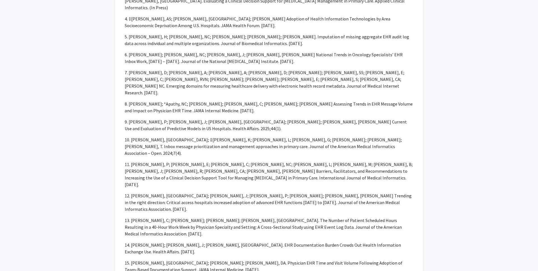
scroll to position [0, 0]
